Goal: Leave review/rating: Leave review/rating

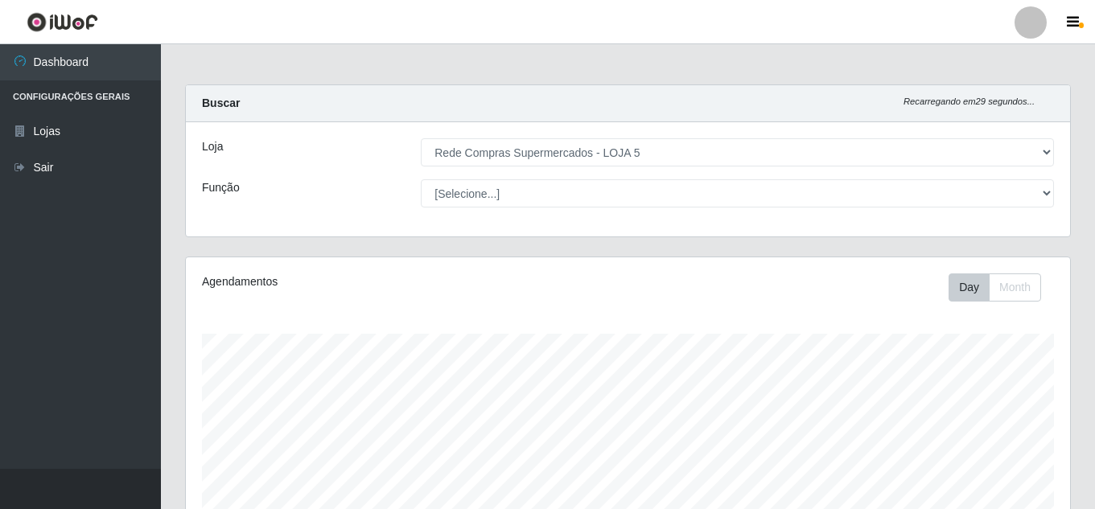
select select "397"
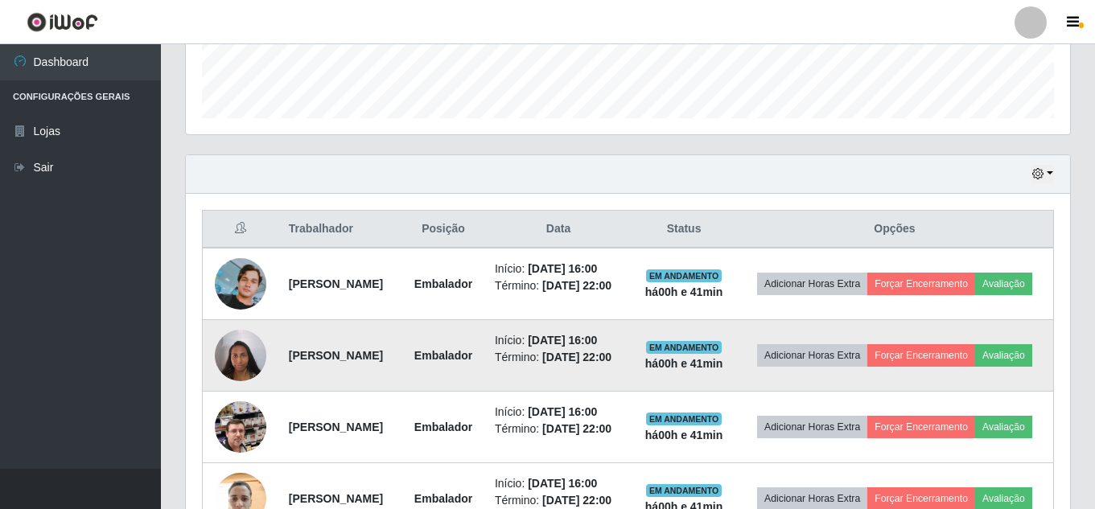
scroll to position [608, 0]
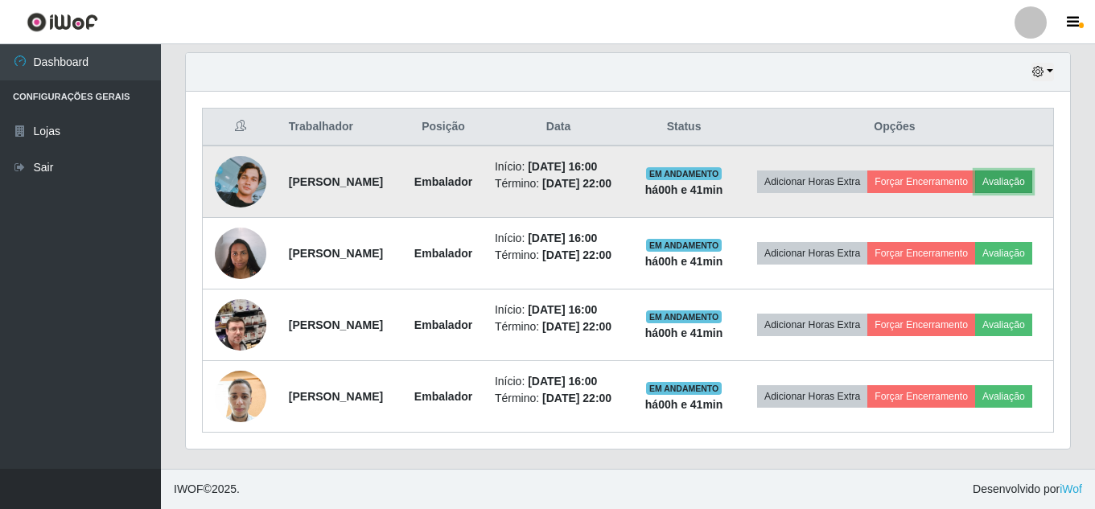
click at [975, 171] on button "Avaliação" at bounding box center [1003, 182] width 57 height 23
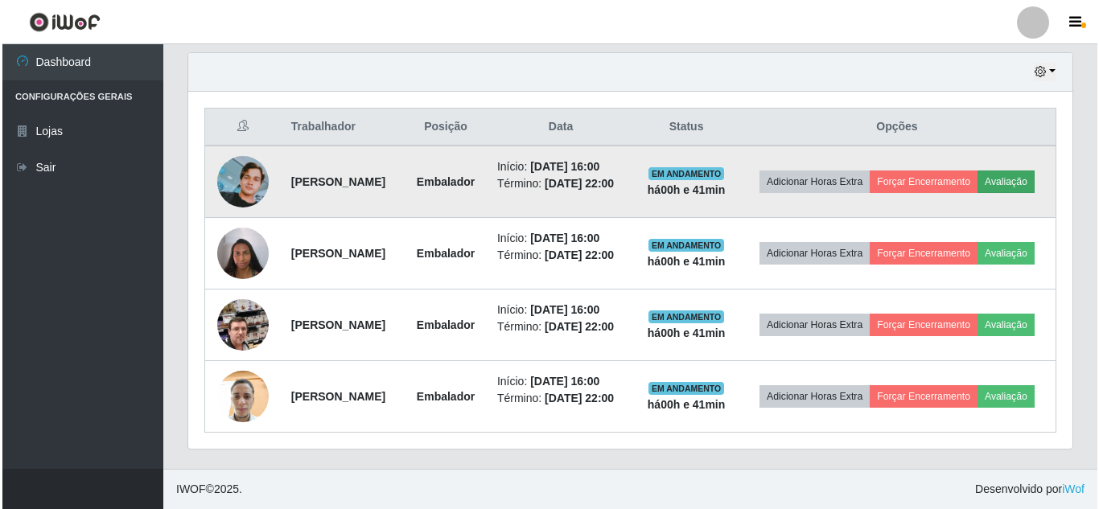
scroll to position [334, 876]
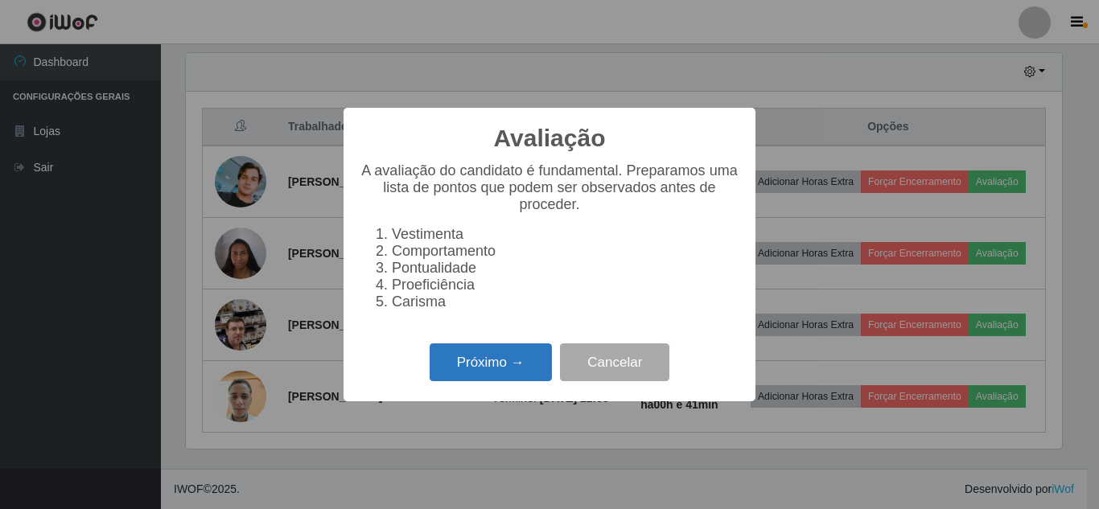
click at [510, 371] on button "Próximo →" at bounding box center [491, 363] width 122 height 38
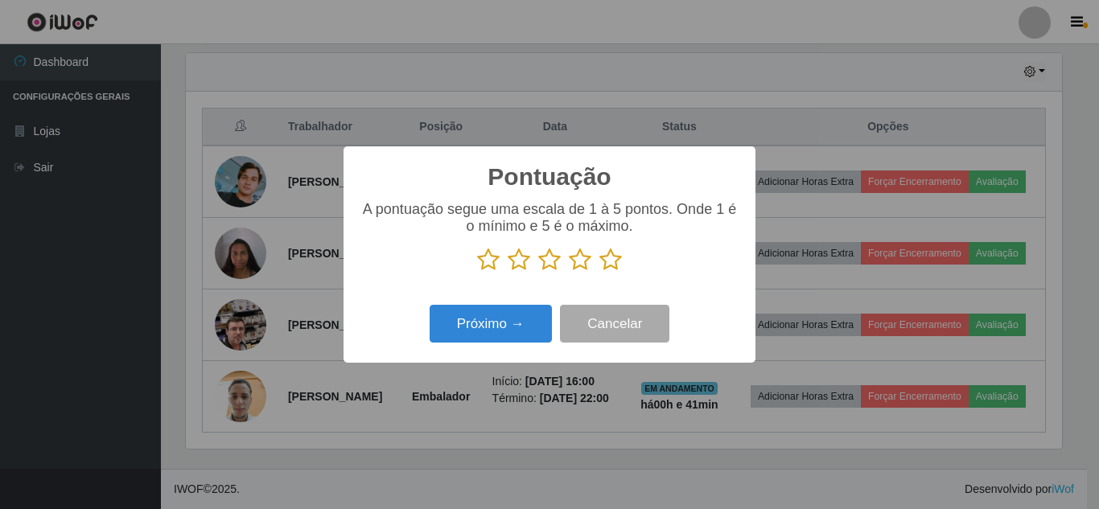
scroll to position [804444, 803902]
click at [614, 264] on icon at bounding box center [611, 260] width 23 height 24
click at [600, 272] on input "radio" at bounding box center [600, 272] width 0 height 0
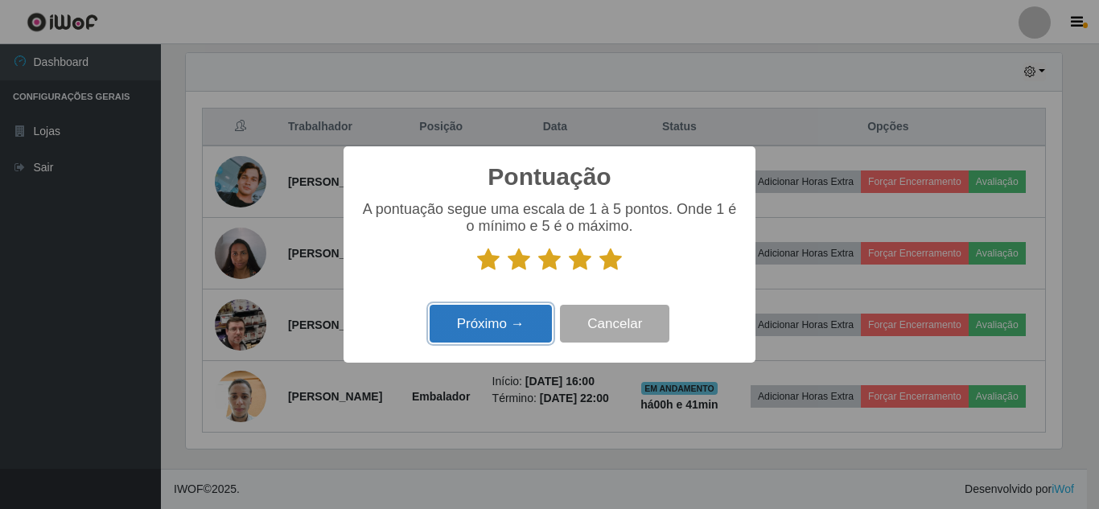
click at [518, 318] on button "Próximo →" at bounding box center [491, 324] width 122 height 38
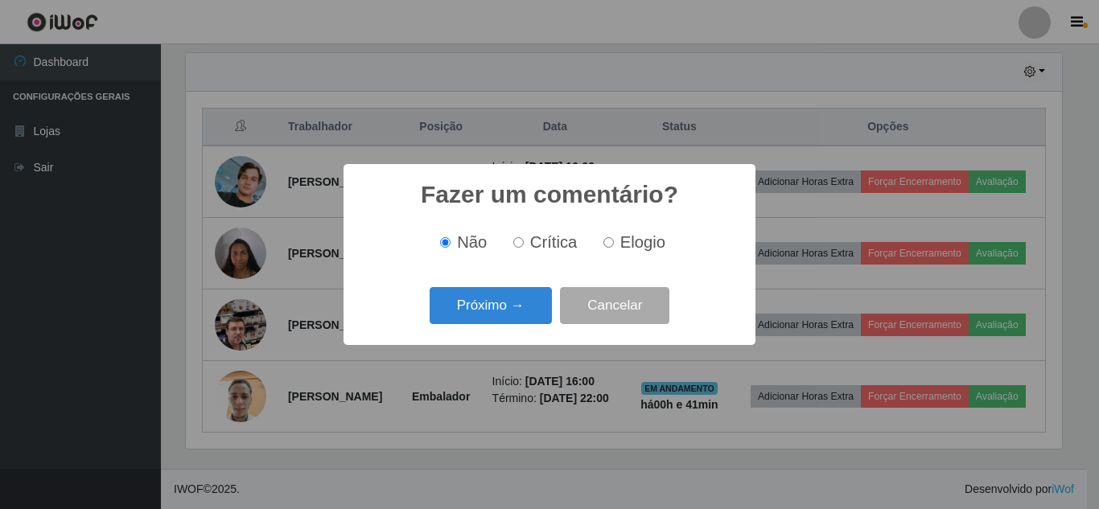
click at [518, 318] on button "Próximo →" at bounding box center [491, 306] width 122 height 38
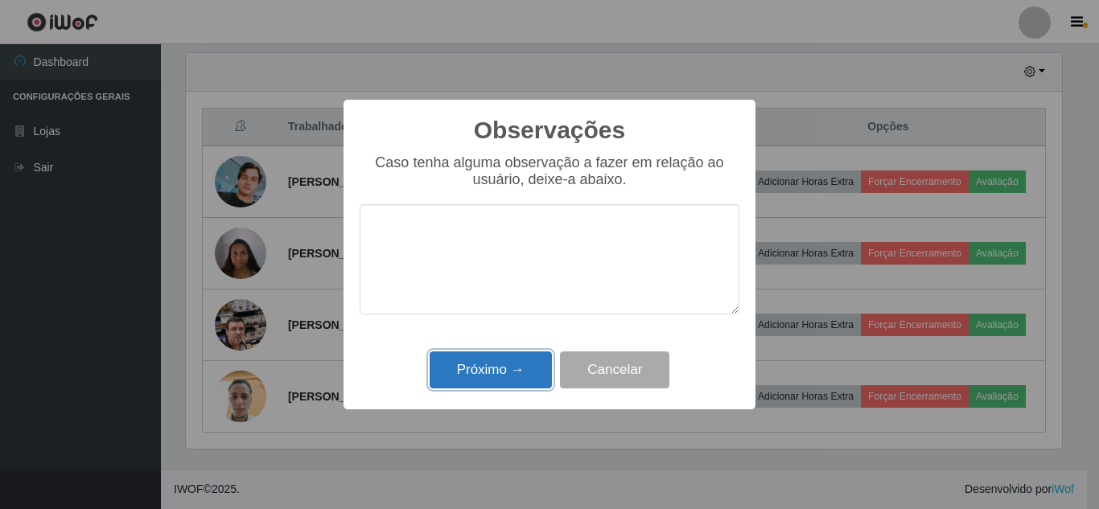
click at [514, 361] on button "Próximo →" at bounding box center [491, 371] width 122 height 38
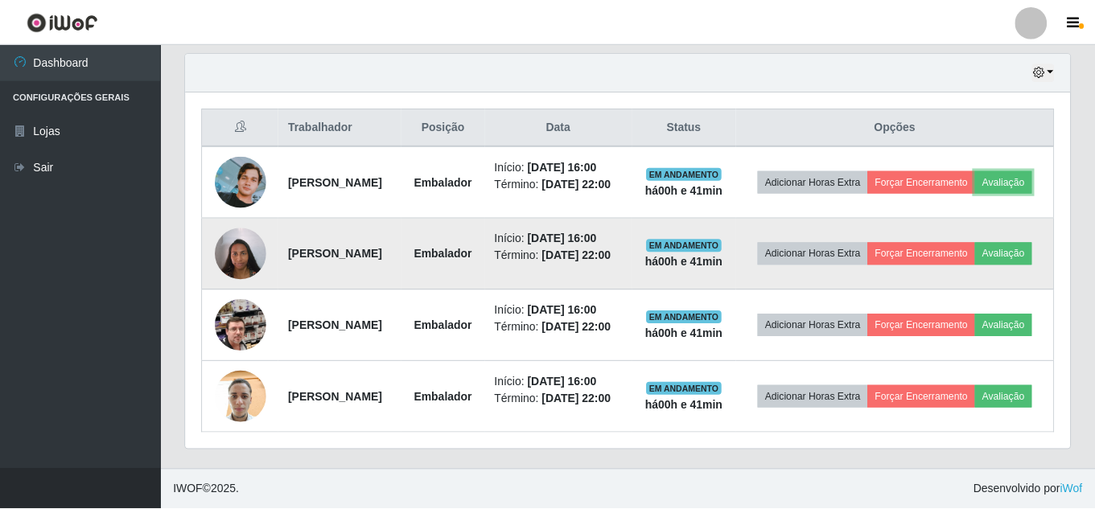
scroll to position [334, 884]
click at [975, 242] on button "Avaliação" at bounding box center [1003, 253] width 57 height 23
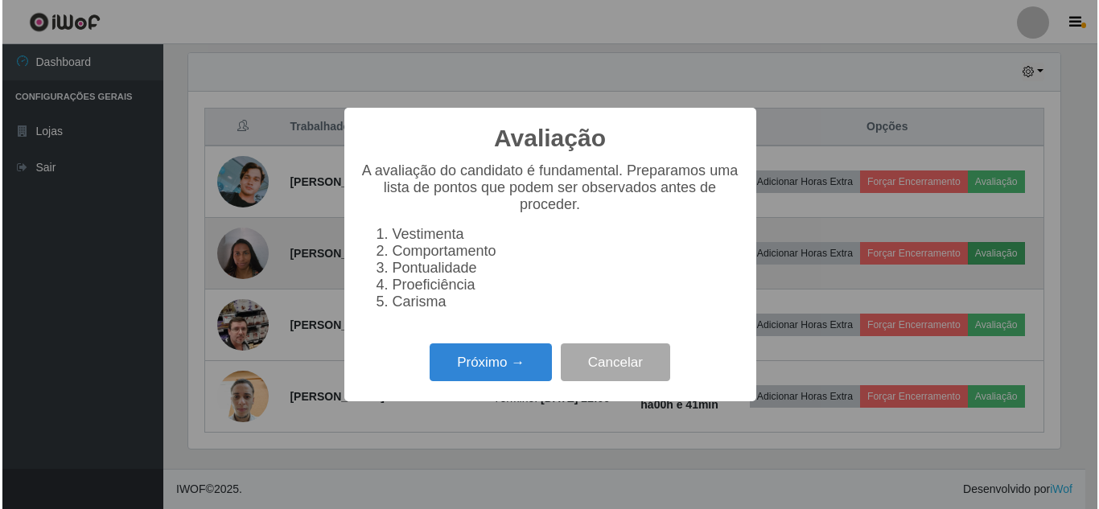
scroll to position [334, 876]
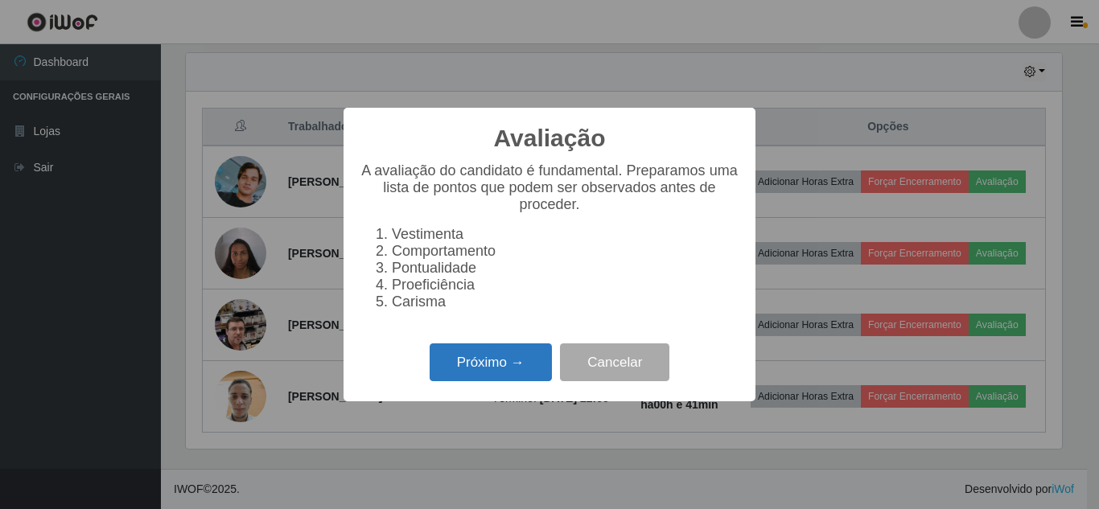
click at [517, 373] on button "Próximo →" at bounding box center [491, 363] width 122 height 38
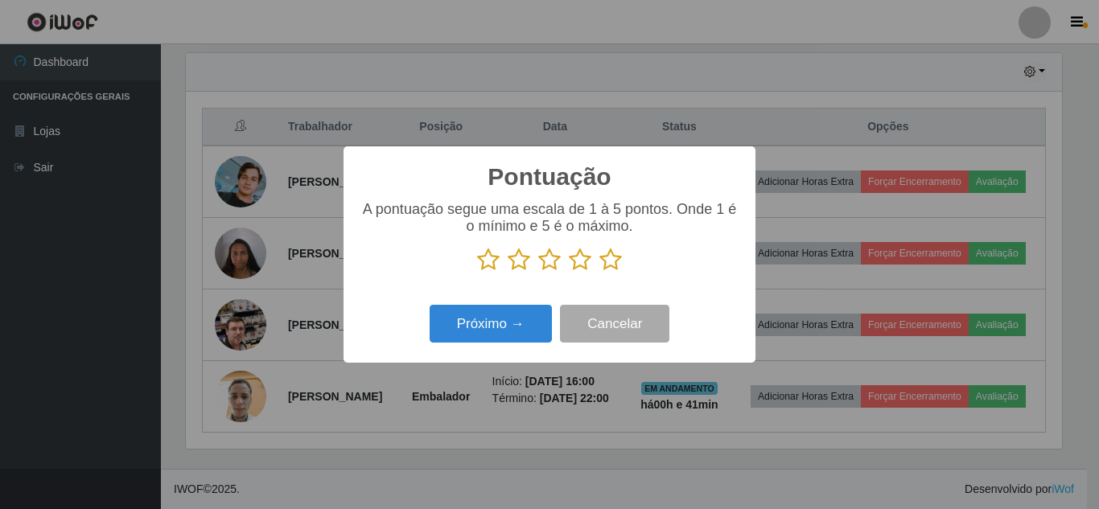
click at [616, 261] on icon at bounding box center [611, 260] width 23 height 24
click at [600, 272] on input "radio" at bounding box center [600, 272] width 0 height 0
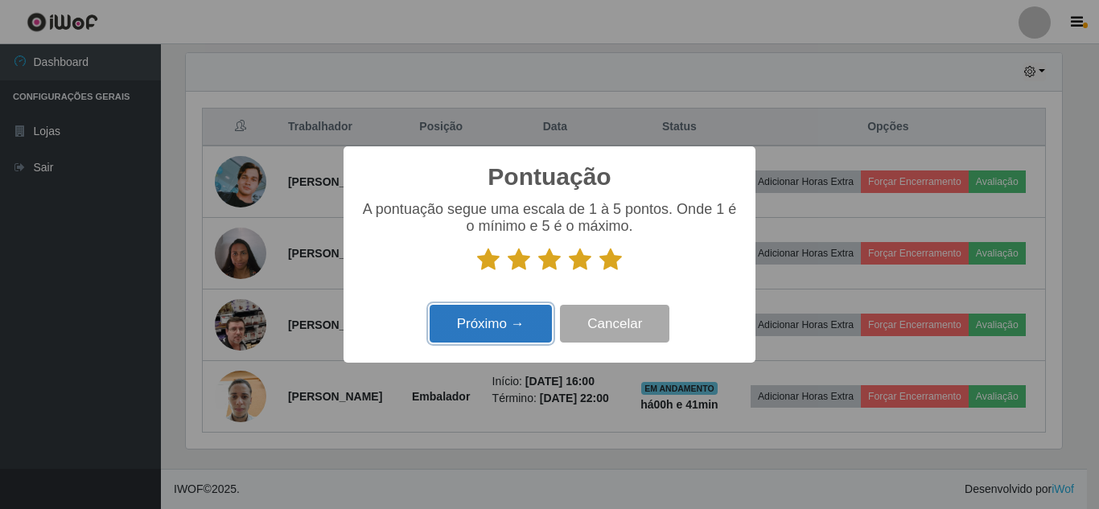
click at [522, 311] on button "Próximo →" at bounding box center [491, 324] width 122 height 38
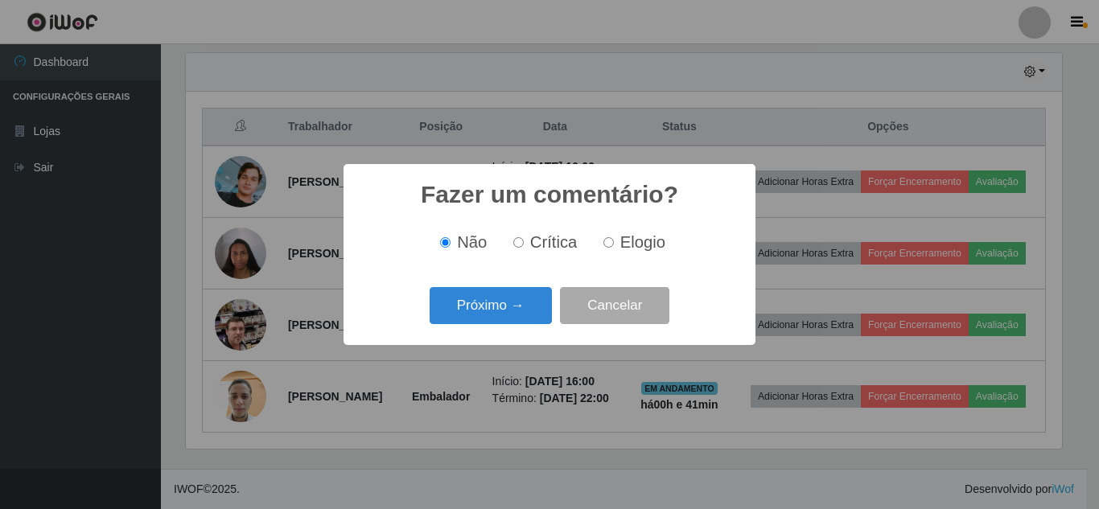
click at [522, 311] on button "Próximo →" at bounding box center [491, 306] width 122 height 38
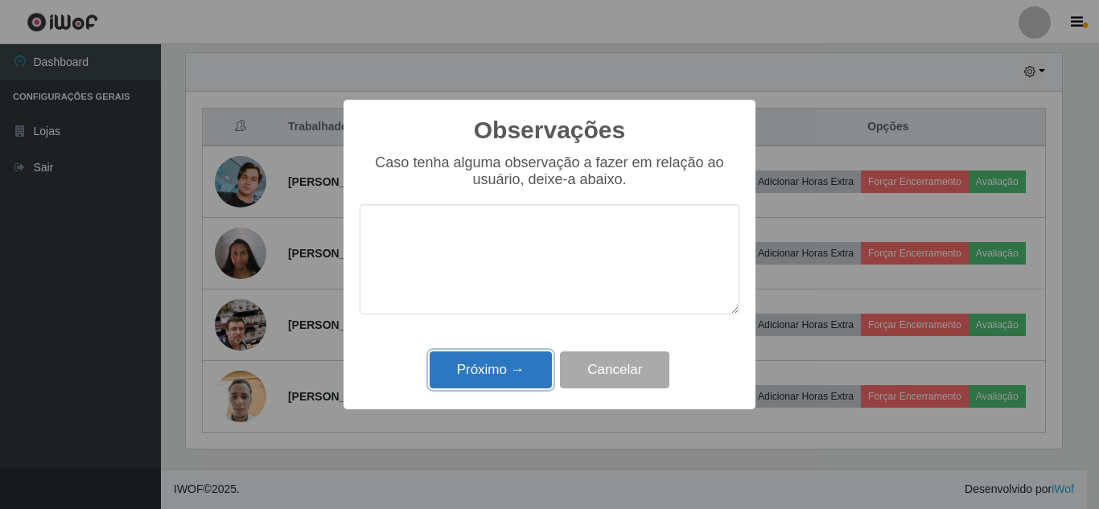
click at [511, 364] on button "Próximo →" at bounding box center [491, 371] width 122 height 38
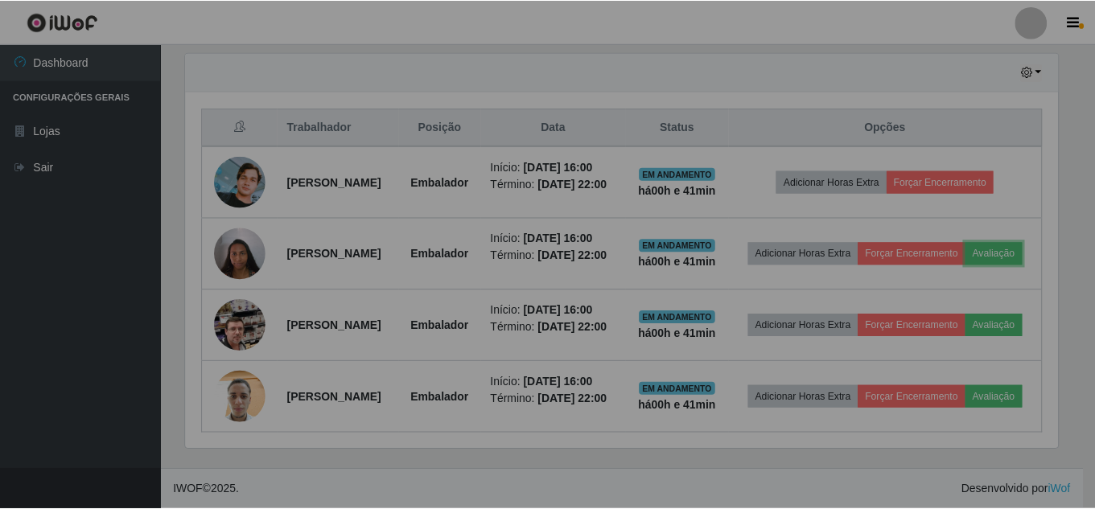
scroll to position [334, 884]
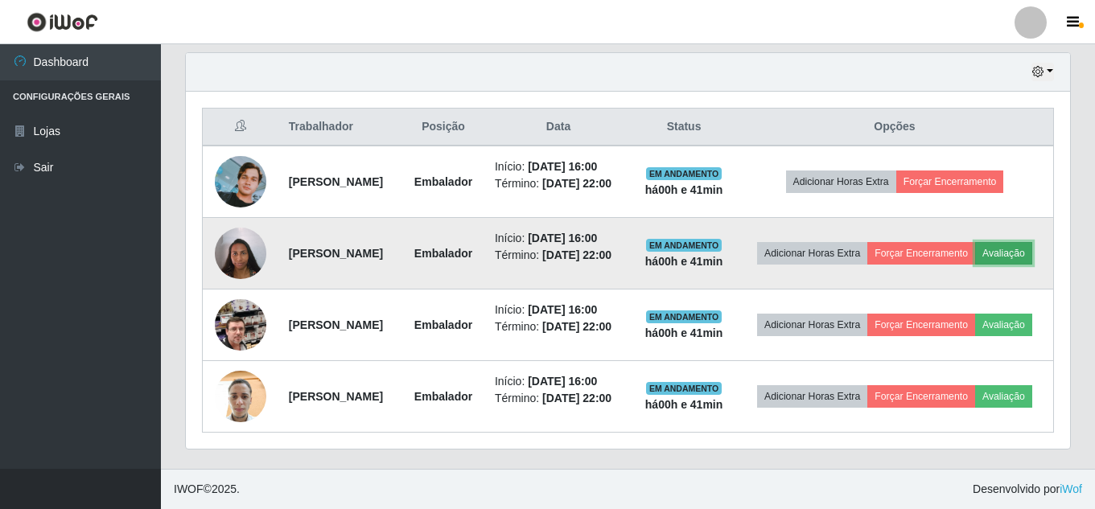
click at [975, 242] on button "Avaliação" at bounding box center [1003, 253] width 57 height 23
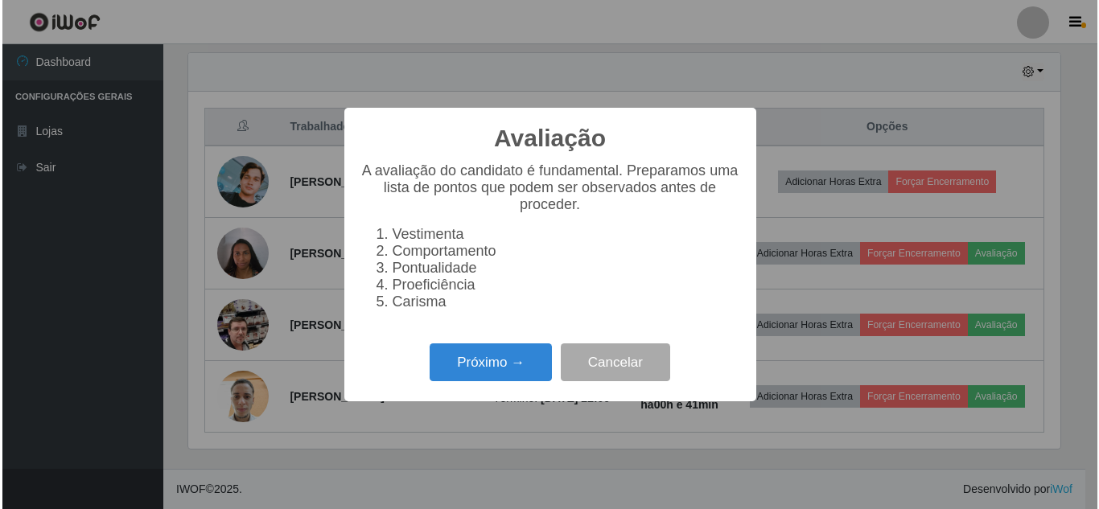
scroll to position [334, 876]
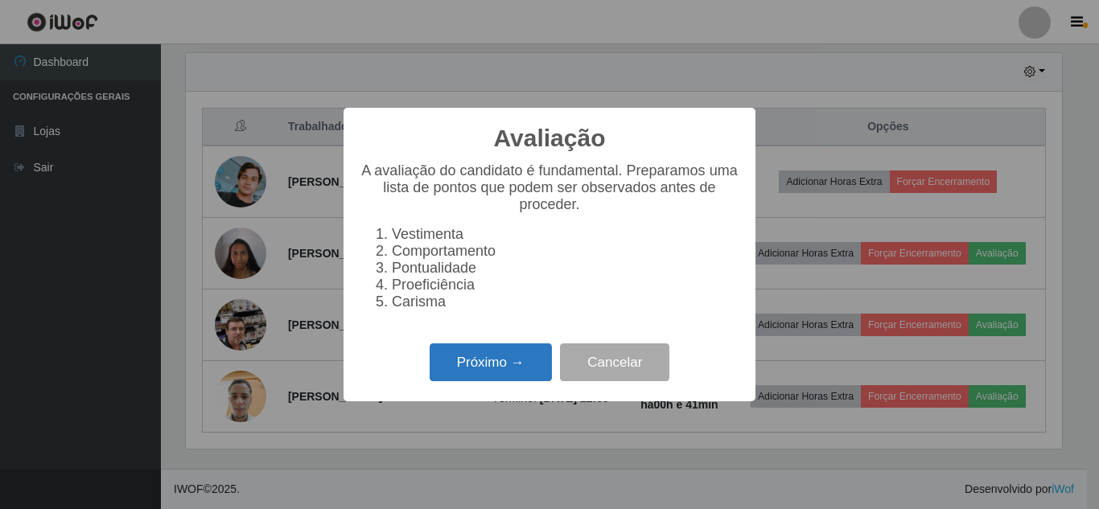
click at [514, 356] on button "Próximo →" at bounding box center [491, 363] width 122 height 38
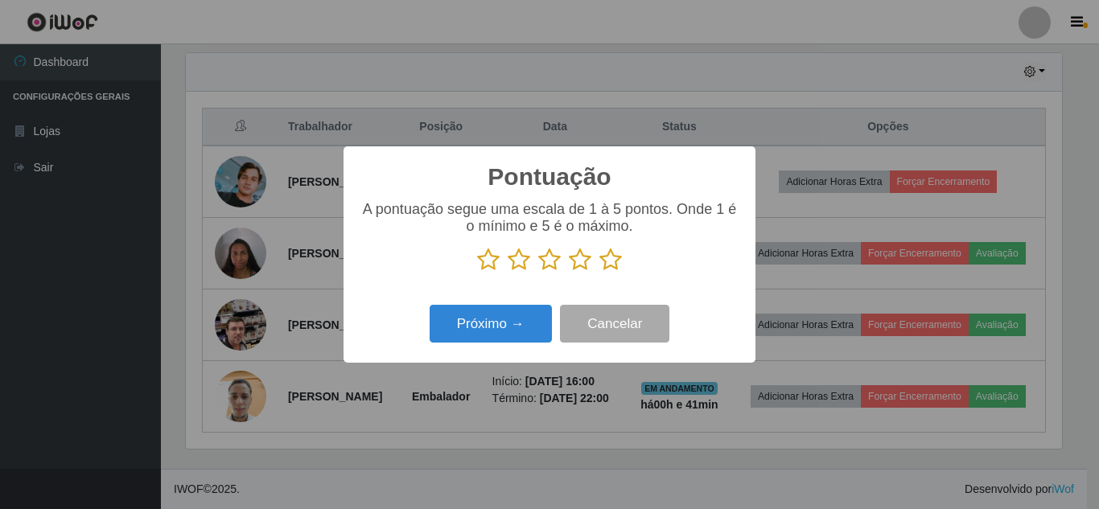
scroll to position [804444, 803902]
click at [615, 262] on icon at bounding box center [611, 260] width 23 height 24
click at [600, 272] on input "radio" at bounding box center [600, 272] width 0 height 0
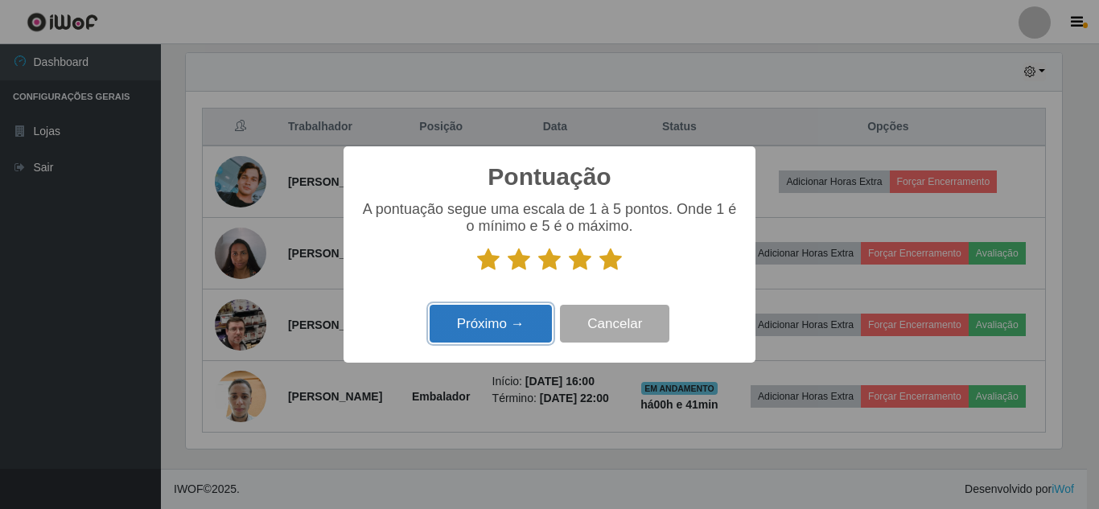
click at [467, 332] on button "Próximo →" at bounding box center [491, 324] width 122 height 38
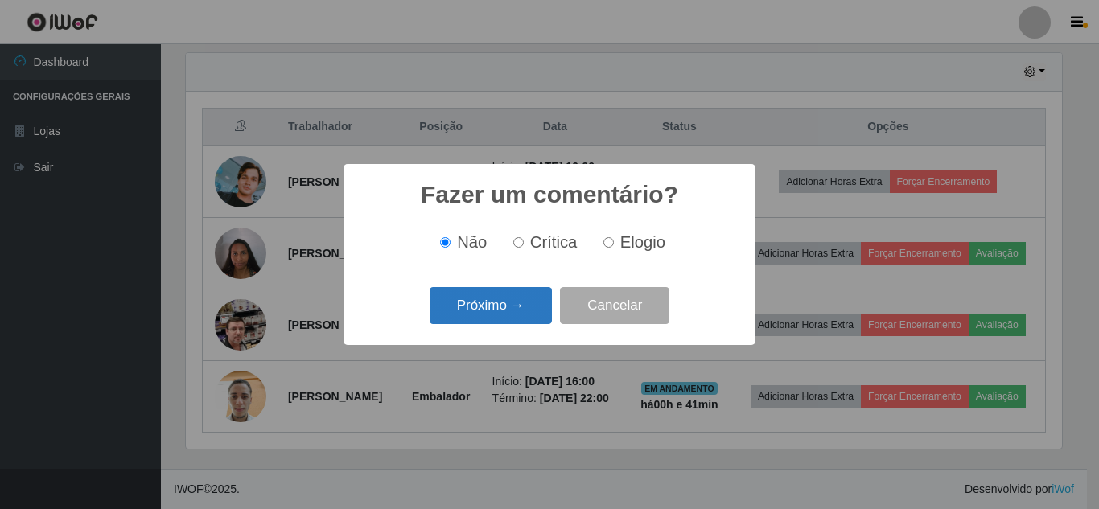
click at [514, 309] on button "Próximo →" at bounding box center [491, 306] width 122 height 38
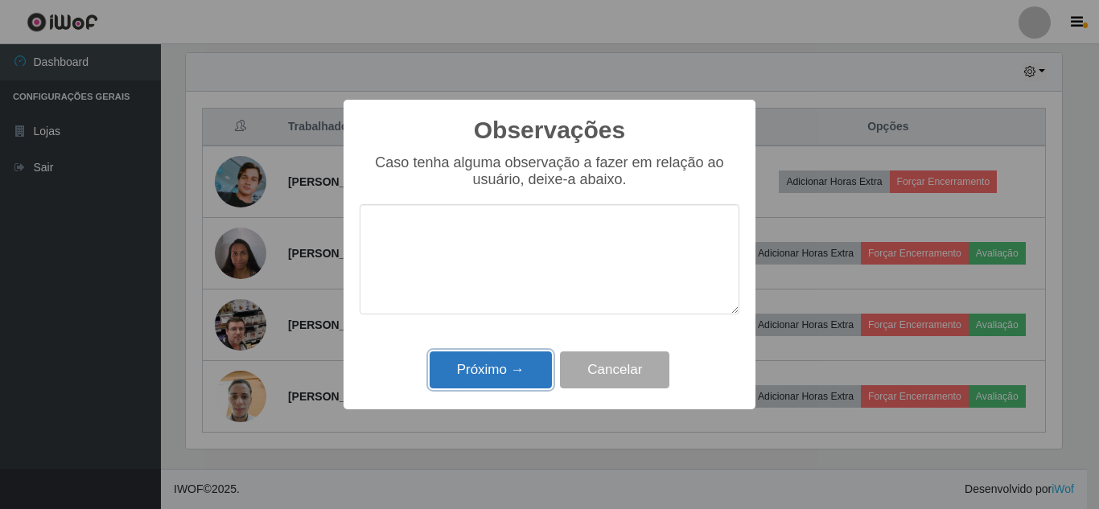
click at [510, 374] on button "Próximo →" at bounding box center [491, 371] width 122 height 38
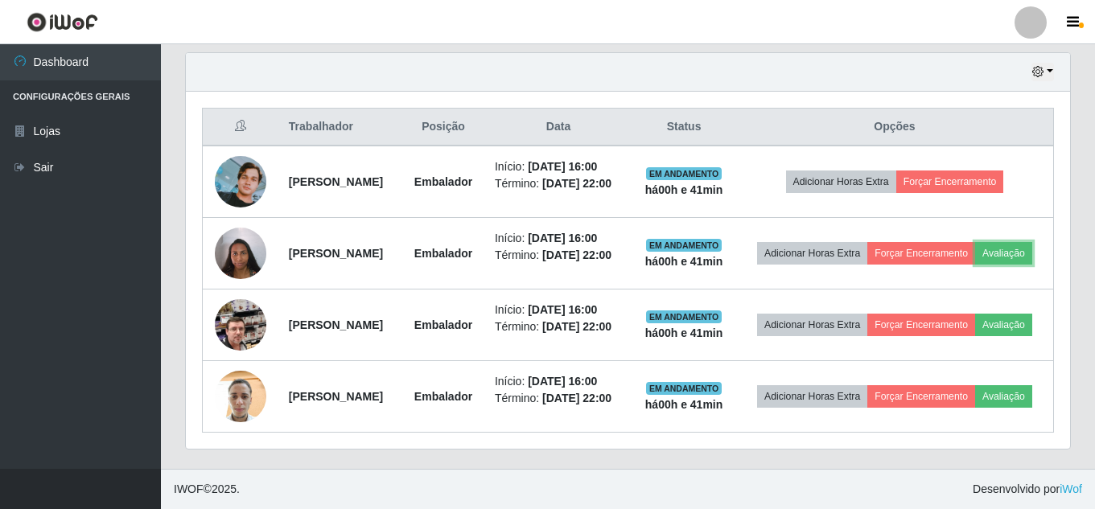
scroll to position [334, 884]
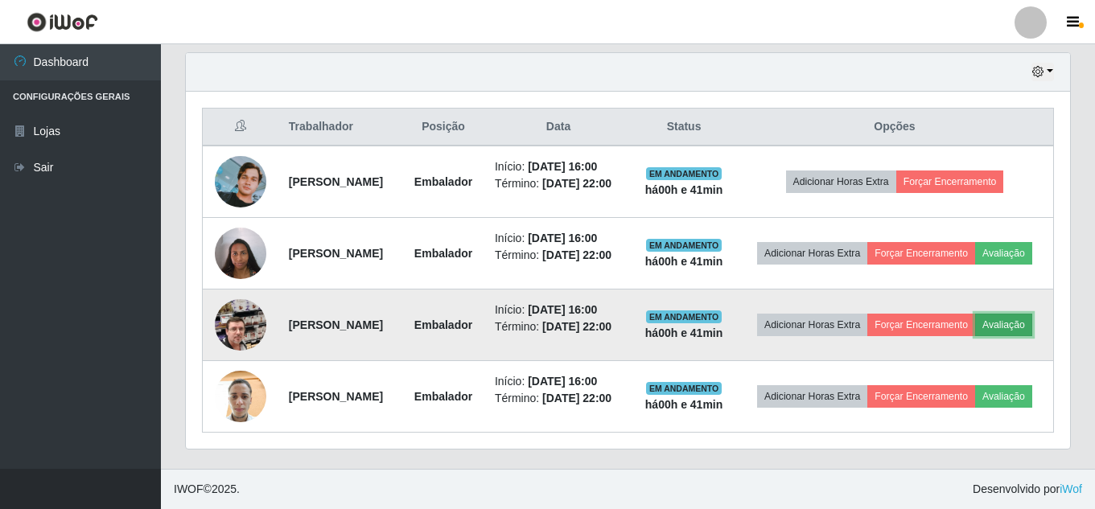
click at [975, 321] on button "Avaliação" at bounding box center [1003, 325] width 57 height 23
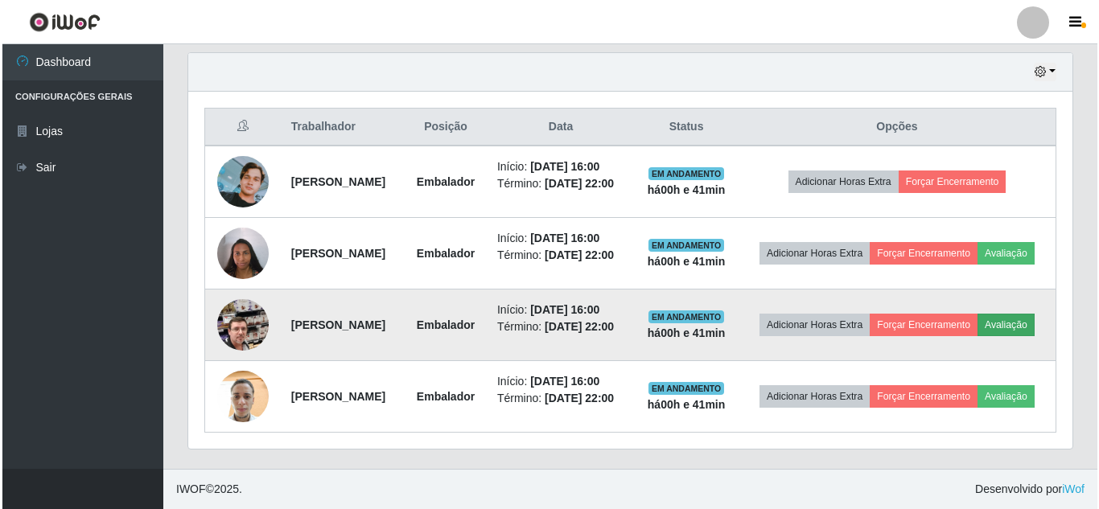
scroll to position [334, 876]
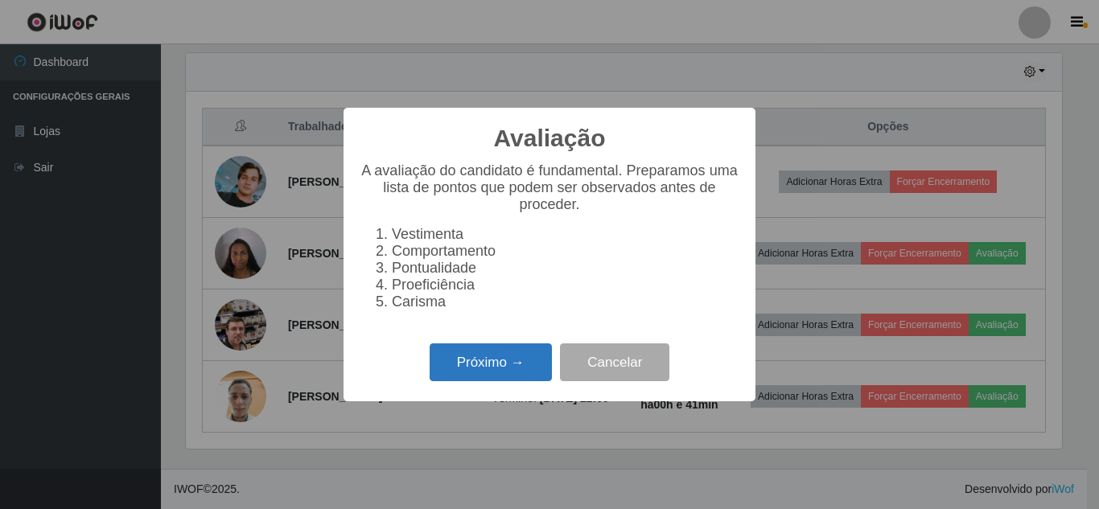
click at [532, 367] on button "Próximo →" at bounding box center [491, 363] width 122 height 38
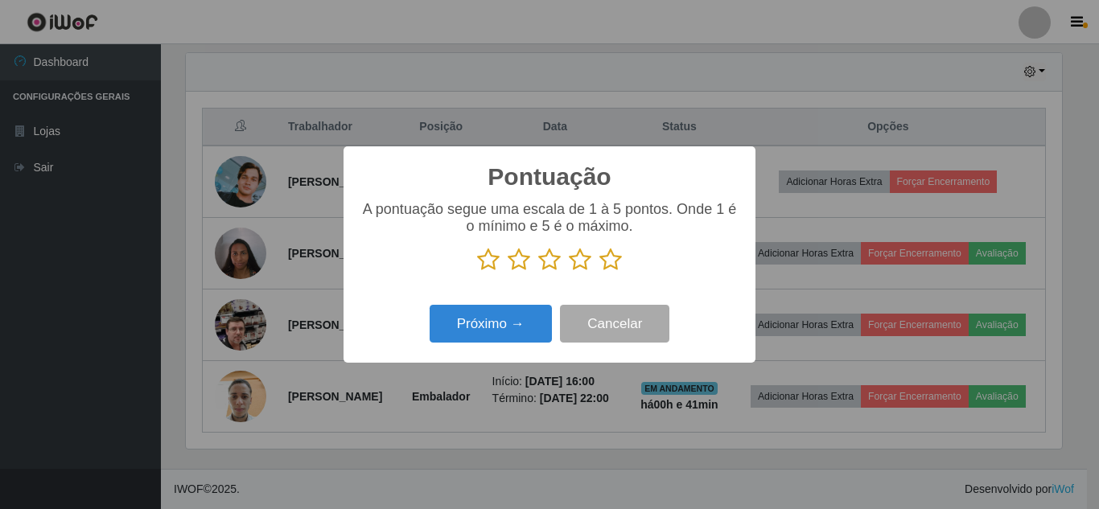
scroll to position [804444, 803902]
click at [612, 265] on icon at bounding box center [611, 260] width 23 height 24
click at [600, 272] on input "radio" at bounding box center [600, 272] width 0 height 0
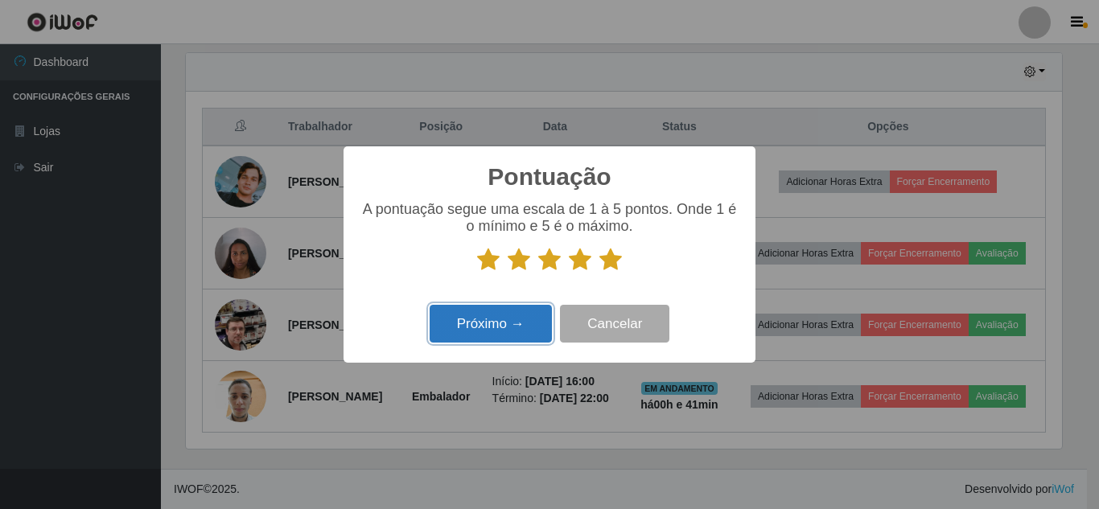
click at [531, 311] on button "Próximo →" at bounding box center [491, 324] width 122 height 38
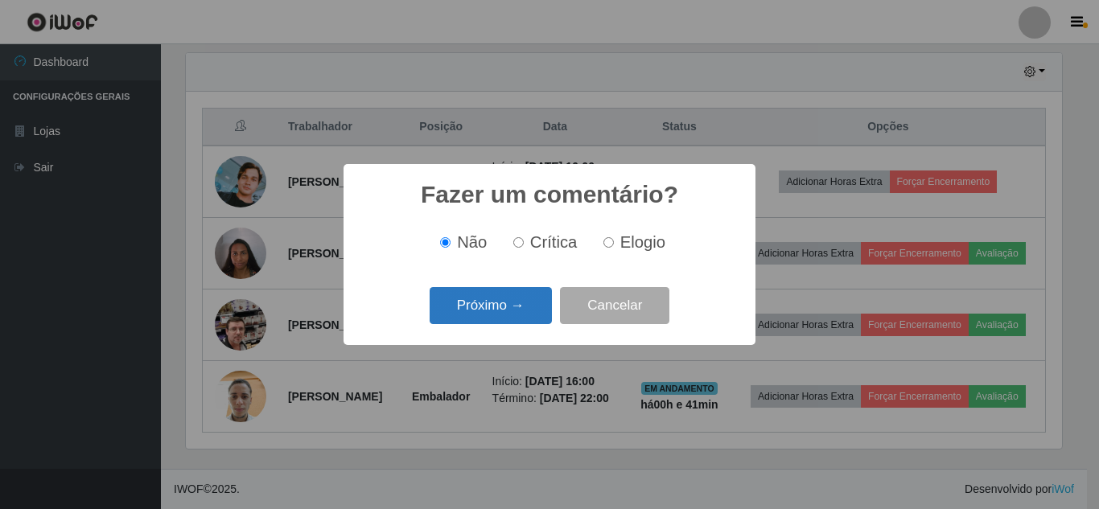
click at [528, 307] on button "Próximo →" at bounding box center [491, 306] width 122 height 38
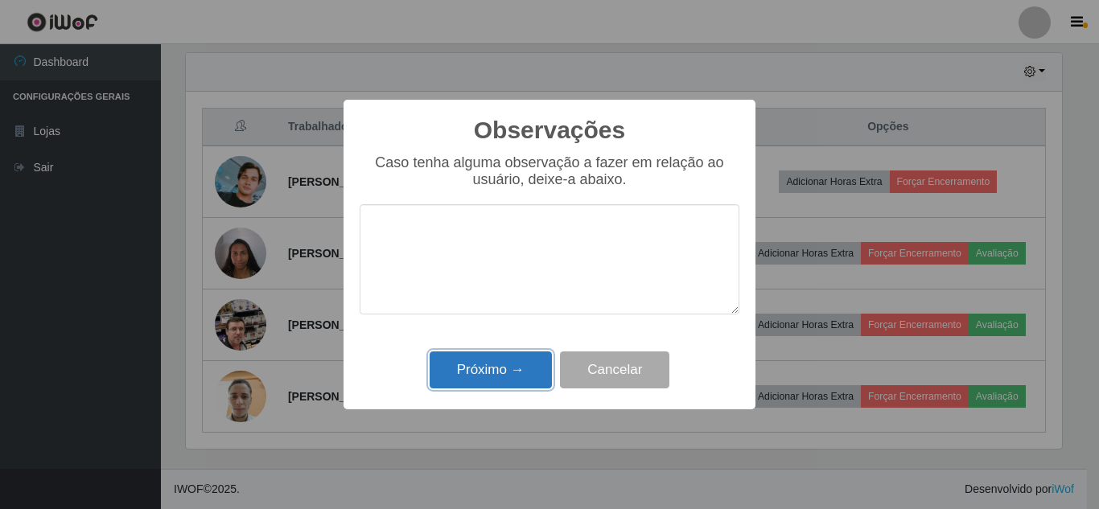
click at [514, 348] on div "Observações × Caso tenha alguma observação a fazer em relação ao usuário, deixe…" at bounding box center [550, 255] width 412 height 310
click at [514, 361] on button "Próximo →" at bounding box center [491, 371] width 122 height 38
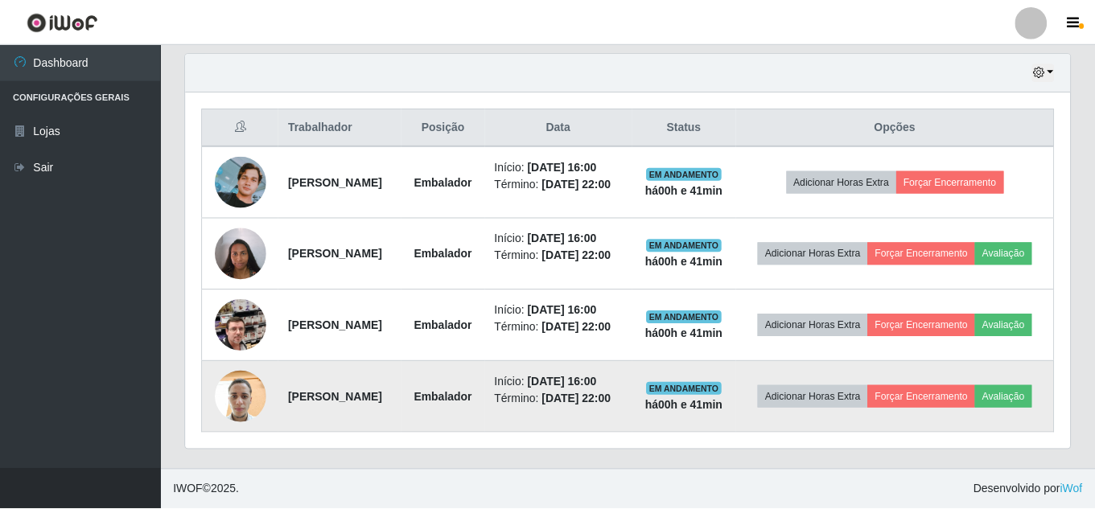
scroll to position [334, 884]
click at [975, 395] on button "Avaliação" at bounding box center [1003, 396] width 57 height 23
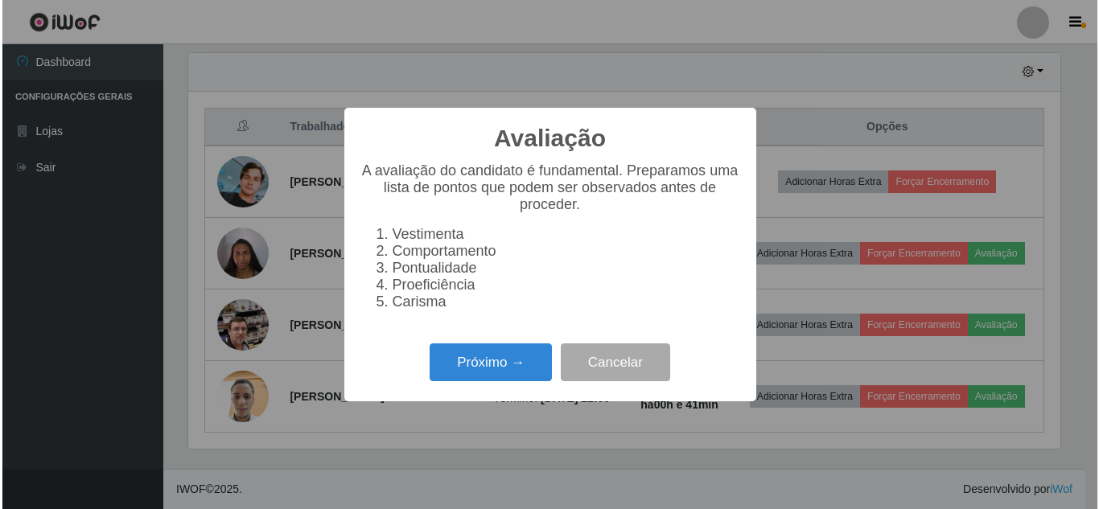
scroll to position [334, 876]
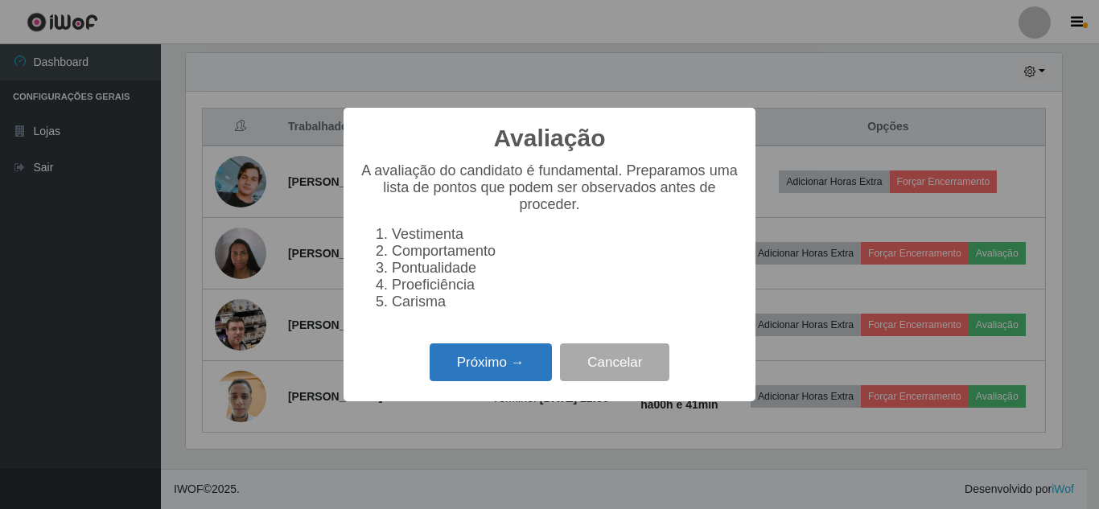
click at [509, 366] on button "Próximo →" at bounding box center [491, 363] width 122 height 38
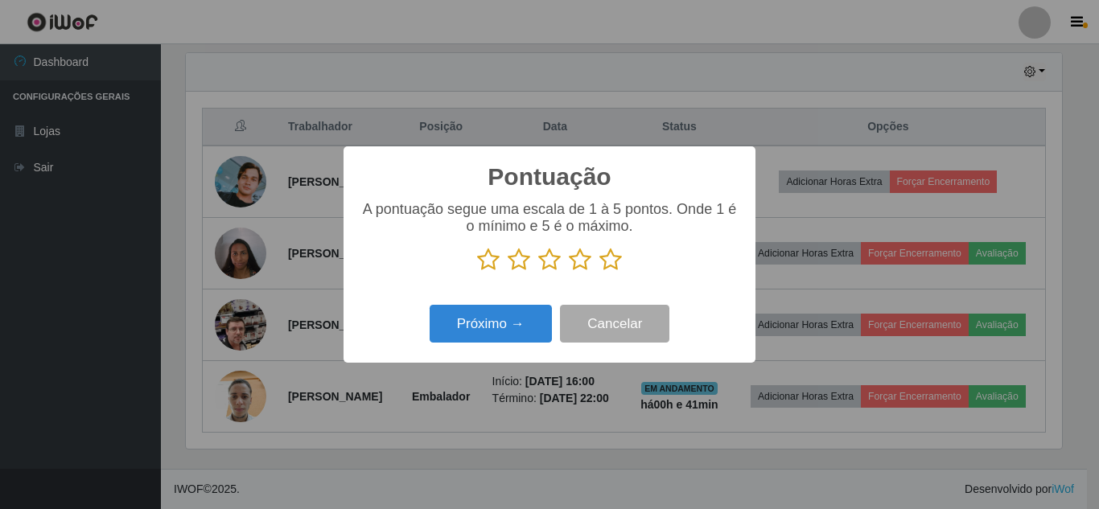
click at [606, 267] on icon at bounding box center [611, 260] width 23 height 24
click at [600, 272] on input "radio" at bounding box center [600, 272] width 0 height 0
click at [543, 295] on div "Pontuação × A pontuação segue uma escala de 1 à 5 pontos. Onde 1 é o mínimo e 5…" at bounding box center [550, 254] width 412 height 216
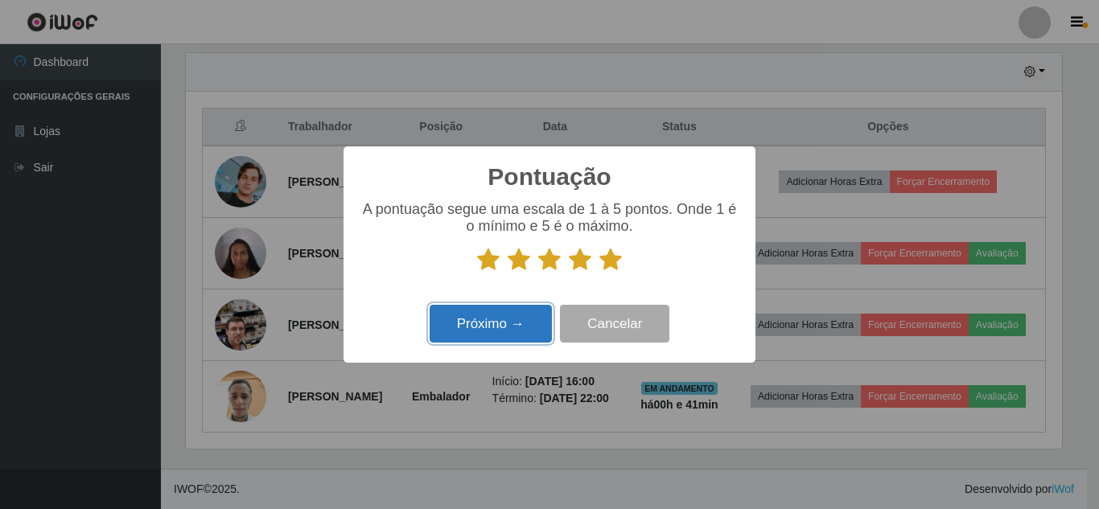
click at [518, 310] on button "Próximo →" at bounding box center [491, 324] width 122 height 38
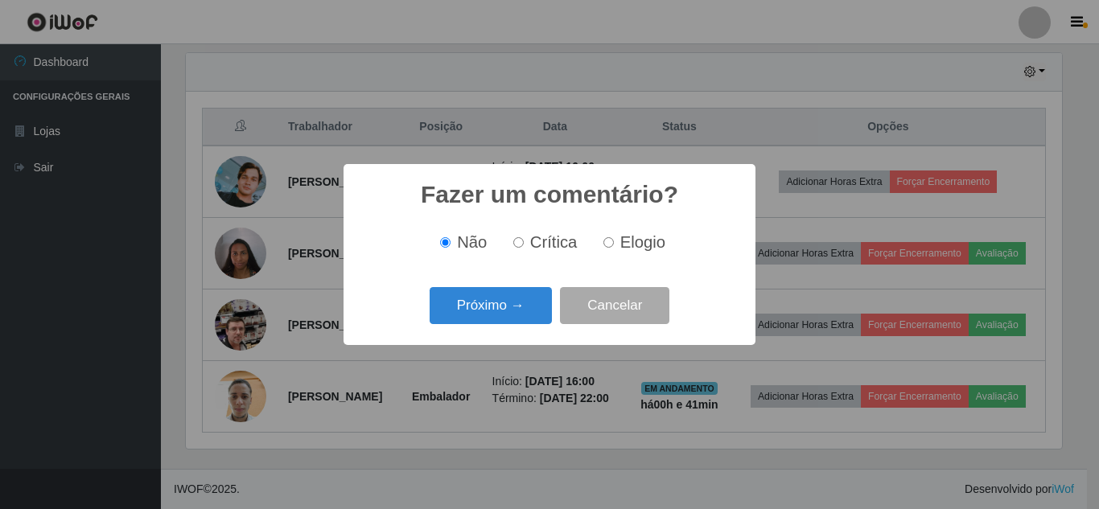
click at [515, 312] on button "Próximo →" at bounding box center [491, 306] width 122 height 38
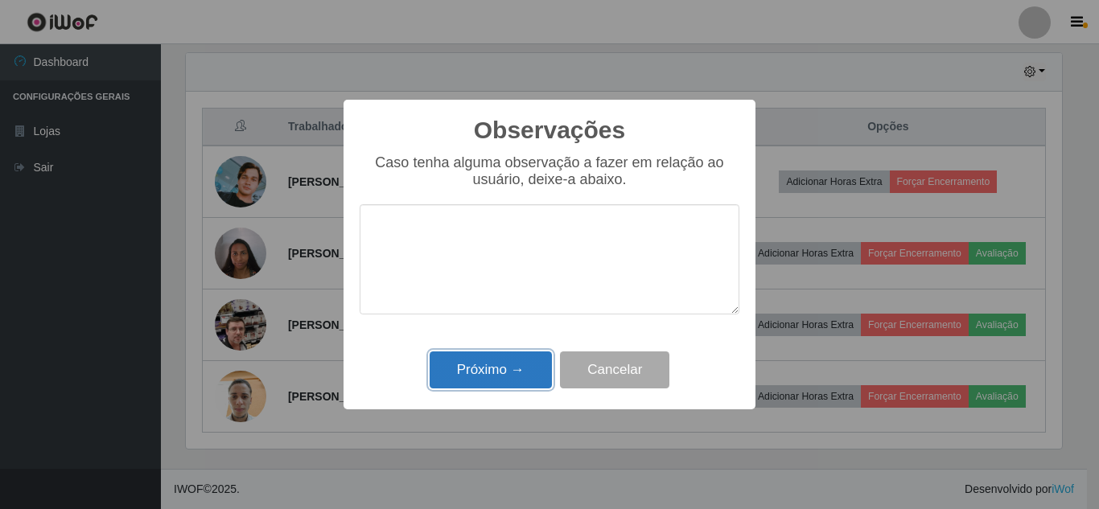
click at [492, 381] on button "Próximo →" at bounding box center [491, 371] width 122 height 38
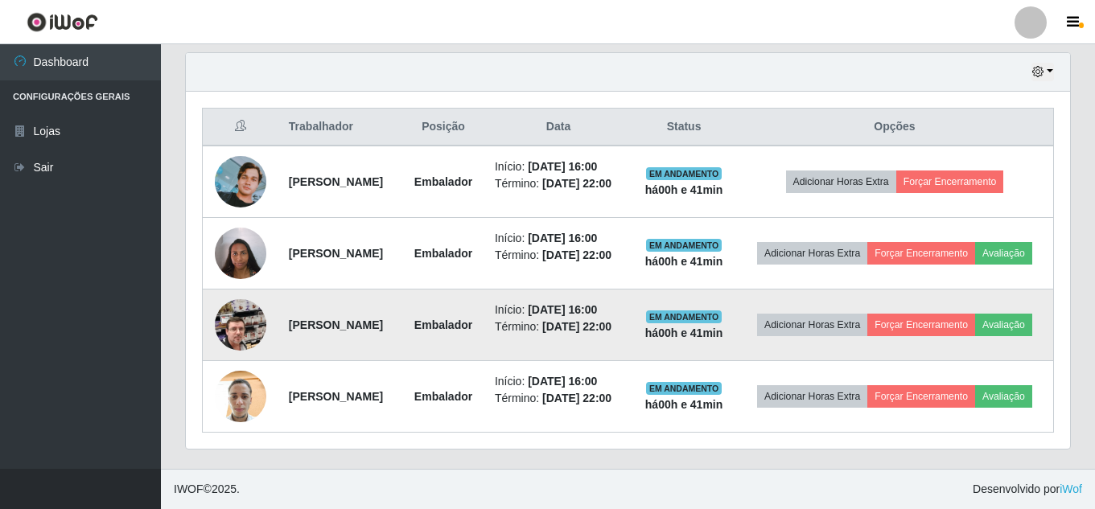
scroll to position [559, 0]
